Goal: Transaction & Acquisition: Purchase product/service

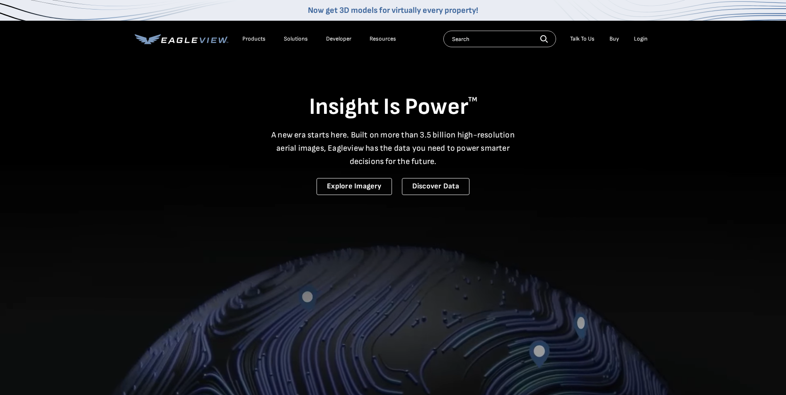
click at [640, 38] on div "Login" at bounding box center [641, 38] width 14 height 7
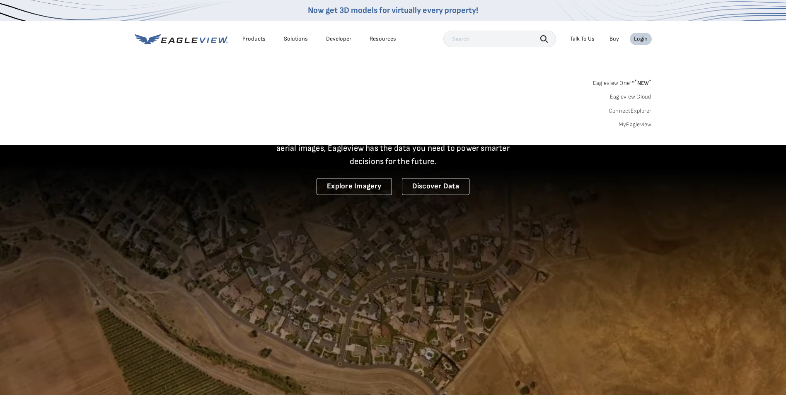
click at [635, 124] on link "MyEagleview" at bounding box center [634, 124] width 33 height 7
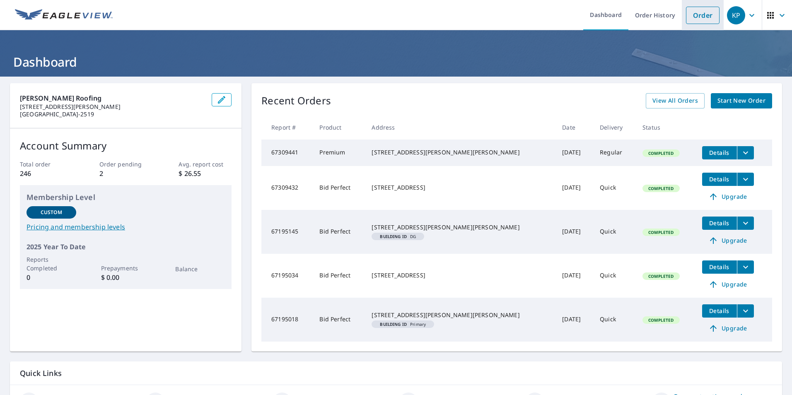
click at [693, 14] on link "Order" at bounding box center [703, 15] width 34 height 17
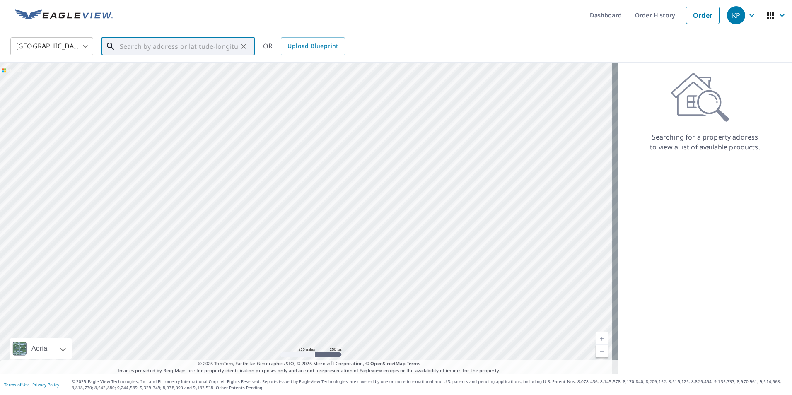
click at [169, 48] on input "text" at bounding box center [179, 46] width 118 height 23
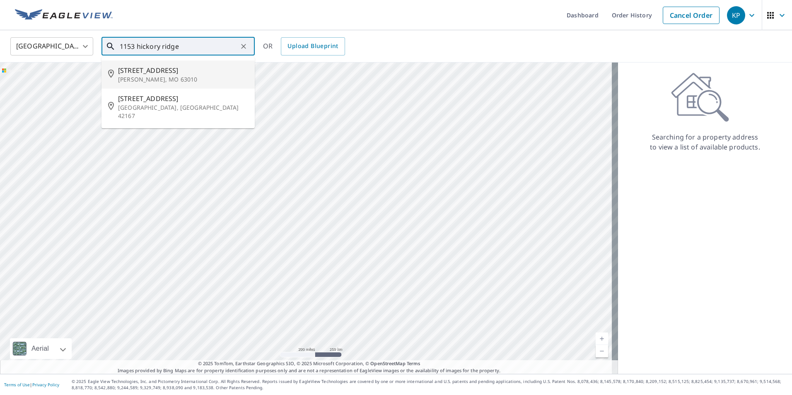
click at [152, 72] on span "[STREET_ADDRESS]" at bounding box center [183, 70] width 130 height 10
type input "[STREET_ADDRESS][PERSON_NAME]"
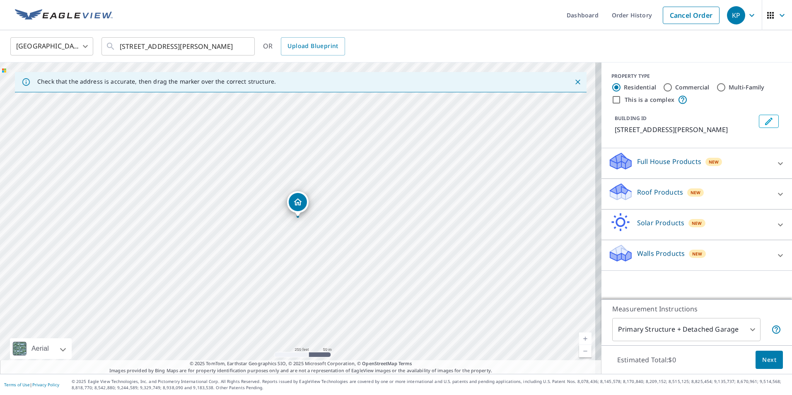
click at [775, 192] on icon at bounding box center [780, 194] width 10 height 10
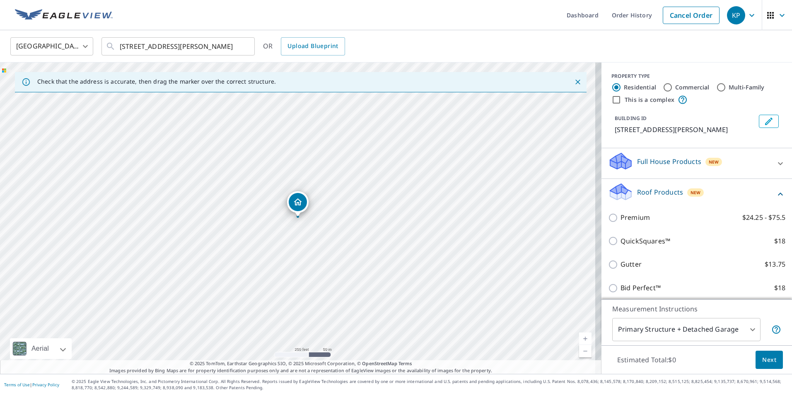
scroll to position [65, 0]
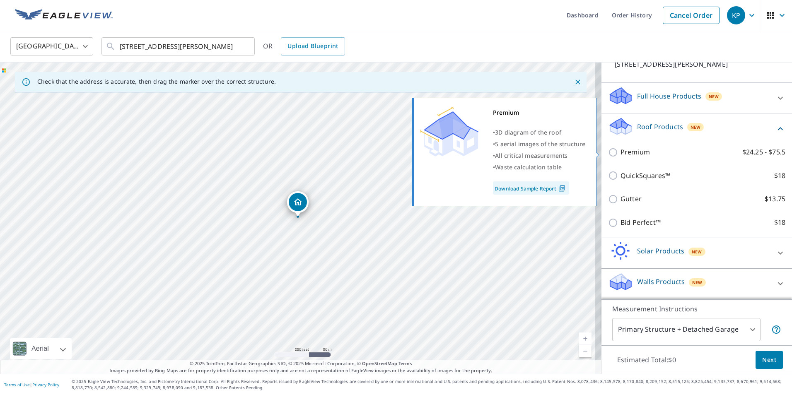
click at [608, 150] on input "Premium $24.25 - $75.5" at bounding box center [614, 152] width 12 height 10
checkbox input "true"
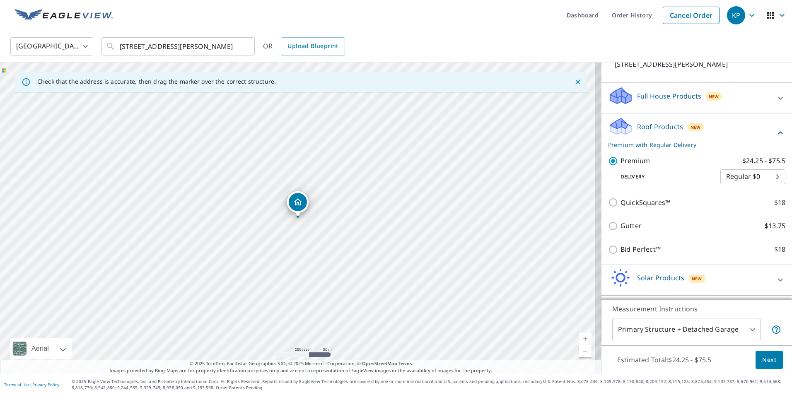
click at [762, 359] on span "Next" at bounding box center [769, 360] width 14 height 10
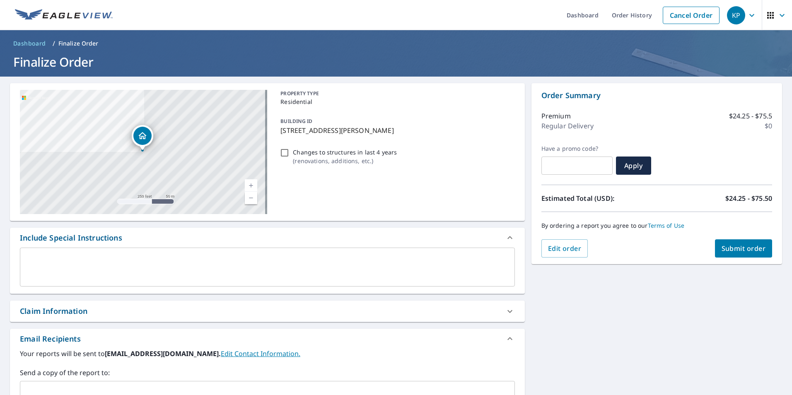
click at [731, 247] on span "Submit order" at bounding box center [744, 248] width 44 height 9
